Goal: Information Seeking & Learning: Understand process/instructions

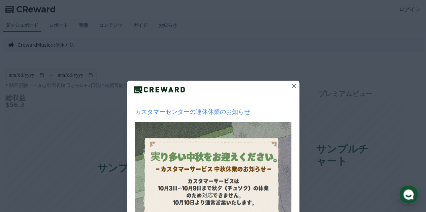
scroll to position [34, 0]
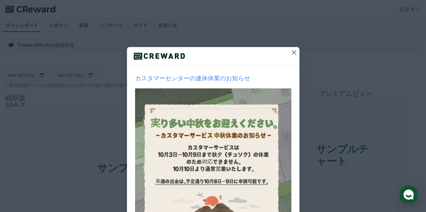
click at [292, 51] on icon at bounding box center [294, 52] width 8 height 8
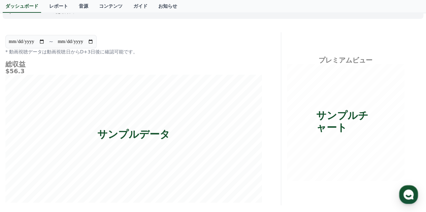
scroll to position [0, 0]
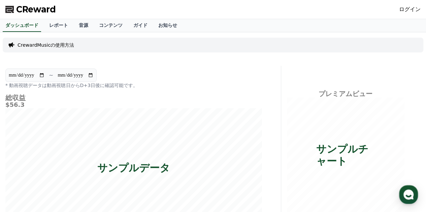
click at [407, 7] on link "ログイン" at bounding box center [410, 9] width 22 height 8
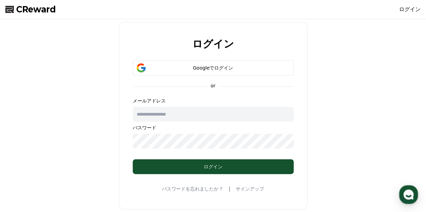
type input "**********"
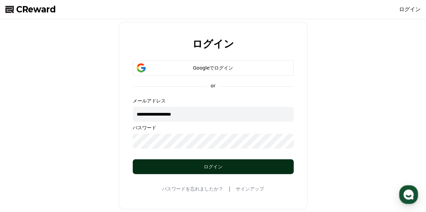
click at [183, 160] on div "ログイン" at bounding box center [213, 167] width 161 height 15
click at [207, 166] on div "ログイン" at bounding box center [213, 167] width 134 height 7
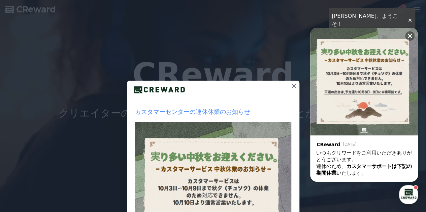
click at [293, 85] on icon at bounding box center [294, 86] width 8 height 8
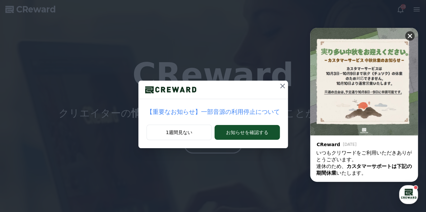
click at [411, 33] on icon at bounding box center [409, 36] width 7 height 7
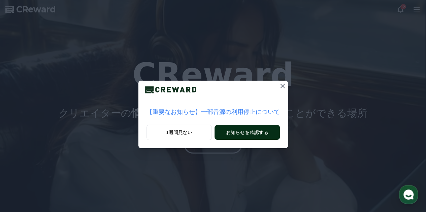
click at [240, 132] on button "お知らせを確認する" at bounding box center [246, 132] width 65 height 15
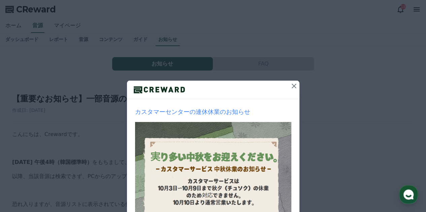
click at [291, 86] on icon at bounding box center [293, 86] width 5 height 5
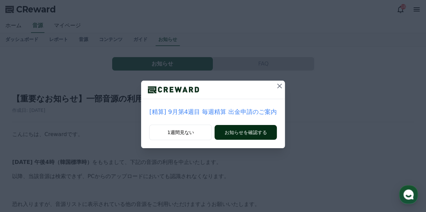
click at [219, 132] on button "お知らせを確認する" at bounding box center [245, 132] width 62 height 15
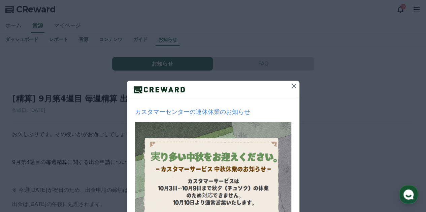
click at [292, 82] on icon at bounding box center [294, 86] width 8 height 8
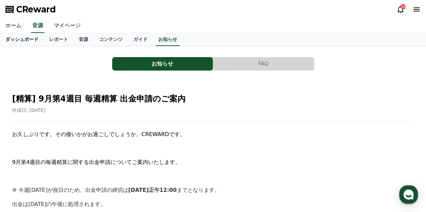
click at [28, 45] on link "ダッシュボード" at bounding box center [22, 39] width 44 height 13
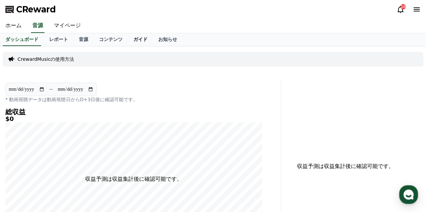
click at [128, 40] on link "ガイド" at bounding box center [140, 39] width 25 height 13
